Goal: Information Seeking & Learning: Understand process/instructions

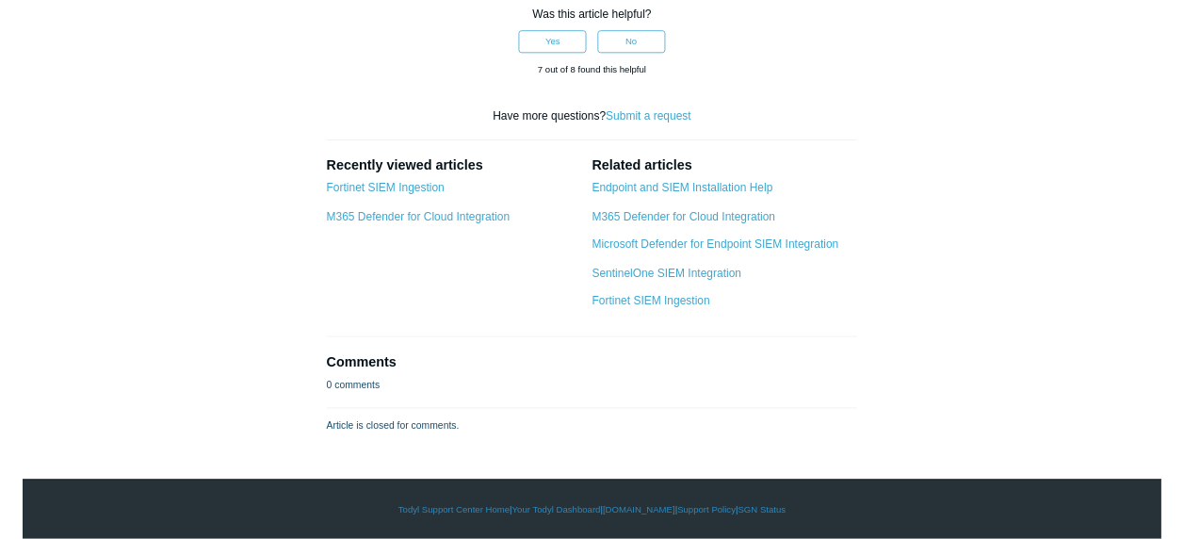
scroll to position [8757, 0]
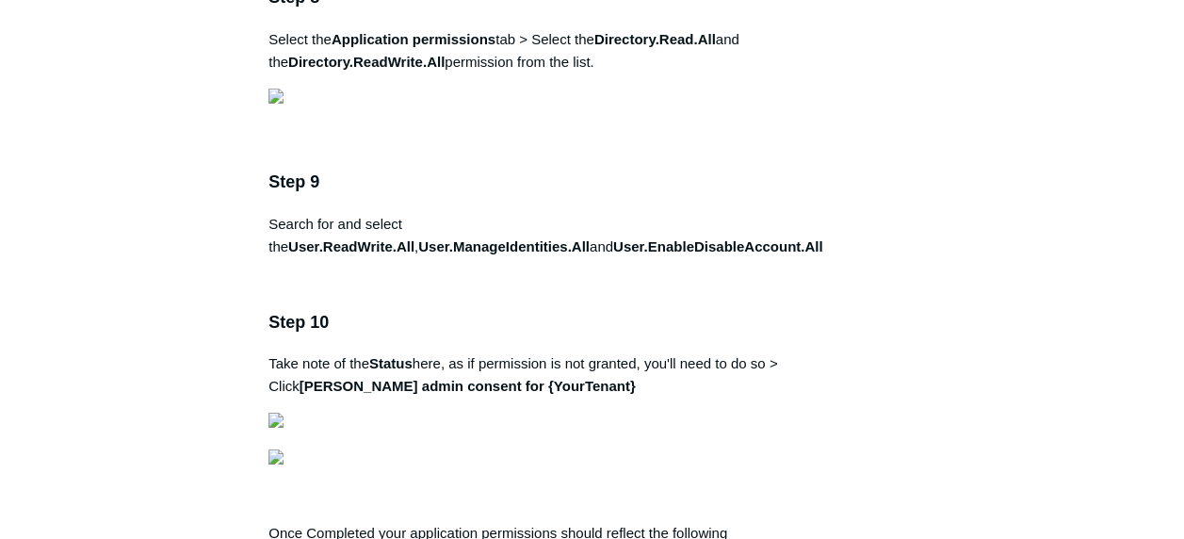
scroll to position [3042, 0]
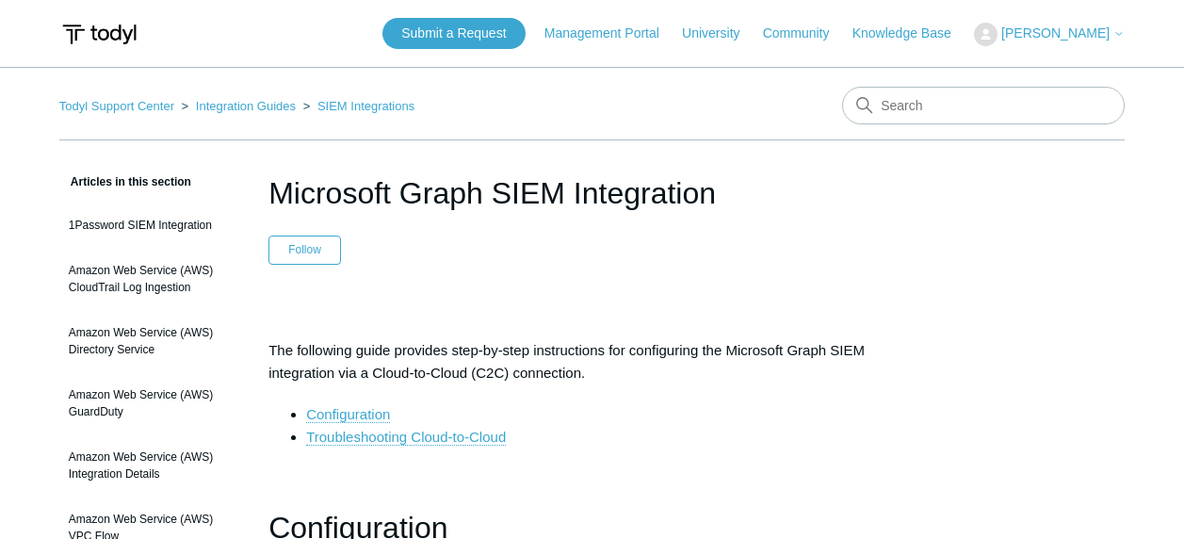
scroll to position [5753, 0]
